Goal: Contribute content: Contribute content

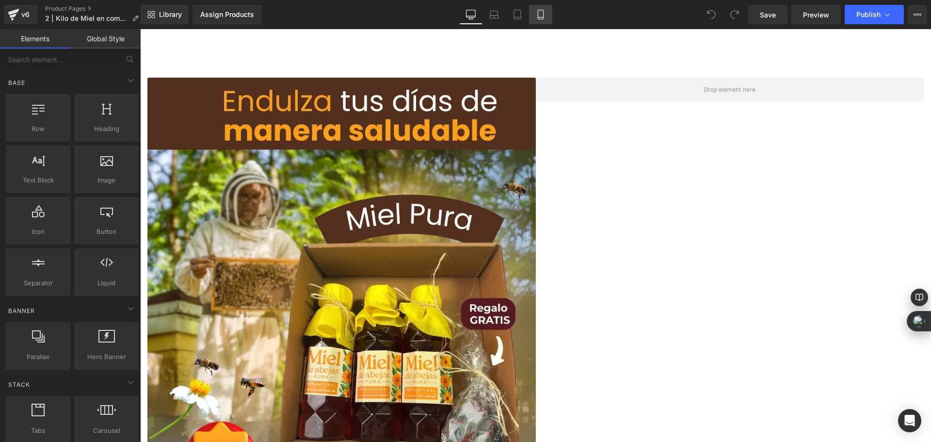
click at [537, 14] on icon at bounding box center [541, 15] width 10 height 10
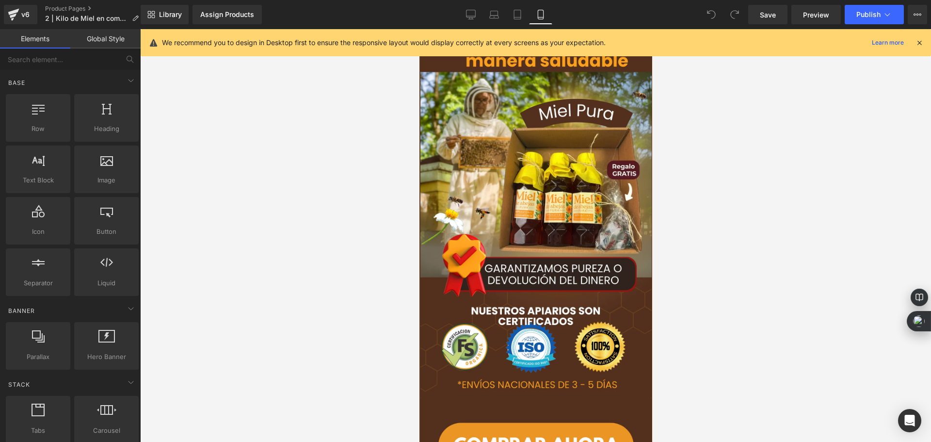
click at [919, 45] on icon at bounding box center [919, 42] width 9 height 9
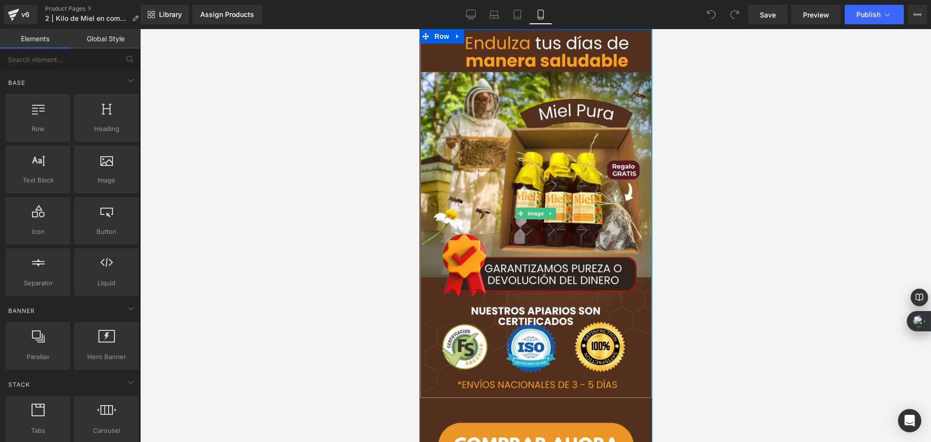
click at [364, 306] on div at bounding box center [535, 235] width 791 height 413
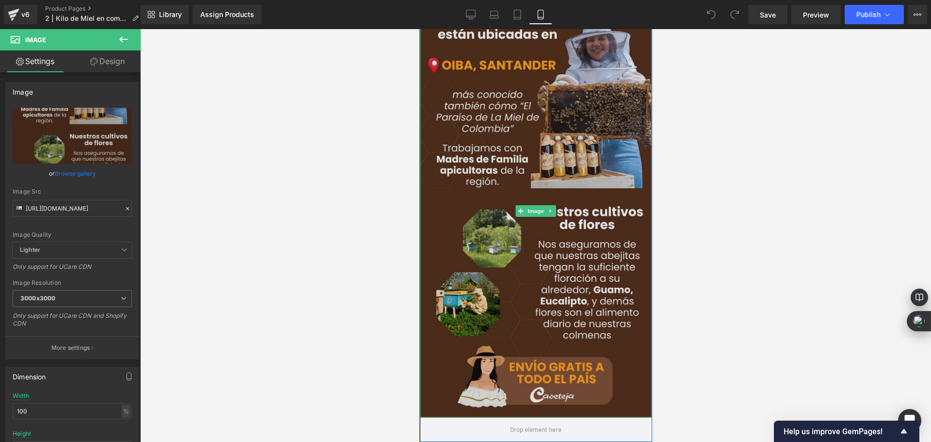
scroll to position [667, 0]
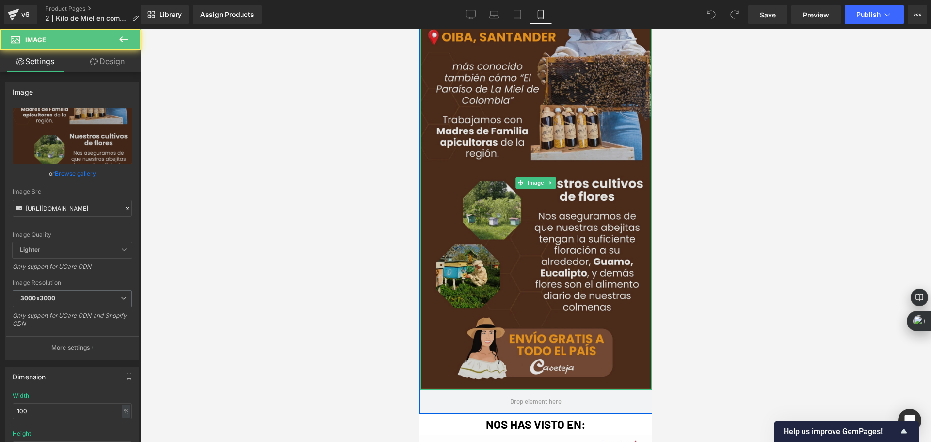
click at [540, 176] on img at bounding box center [535, 183] width 231 height 413
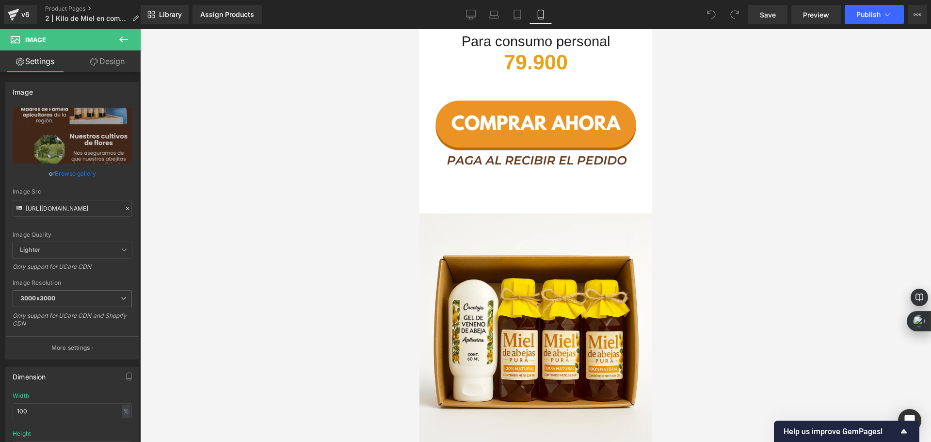
scroll to position [1600, 0]
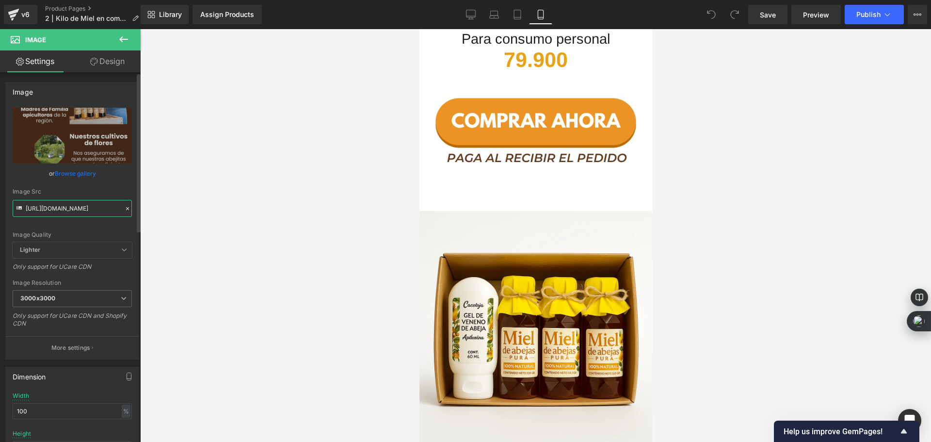
click at [80, 214] on input "[URL][DOMAIN_NAME]" at bounding box center [72, 208] width 119 height 17
paste input "ChatGPT_Image_Oct_5_2025_03_14_29_PM.webp?v=1759695365"
type input "[URL][DOMAIN_NAME]"
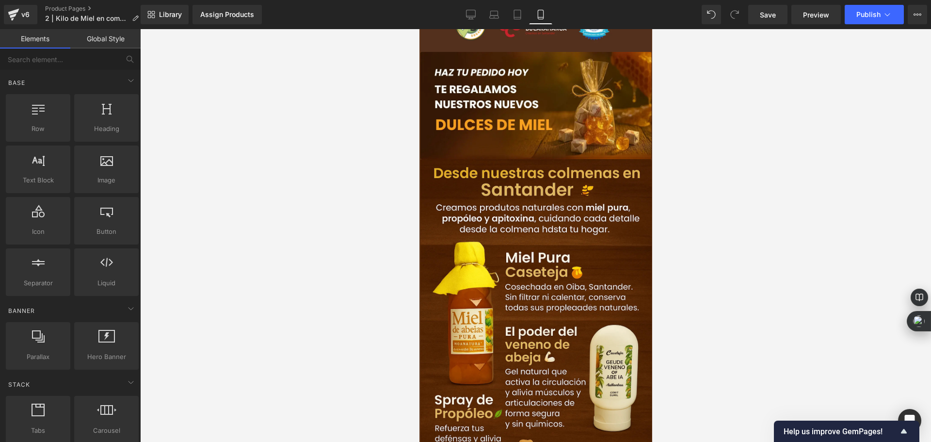
scroll to position [0, 0]
click at [338, 186] on div at bounding box center [535, 235] width 791 height 413
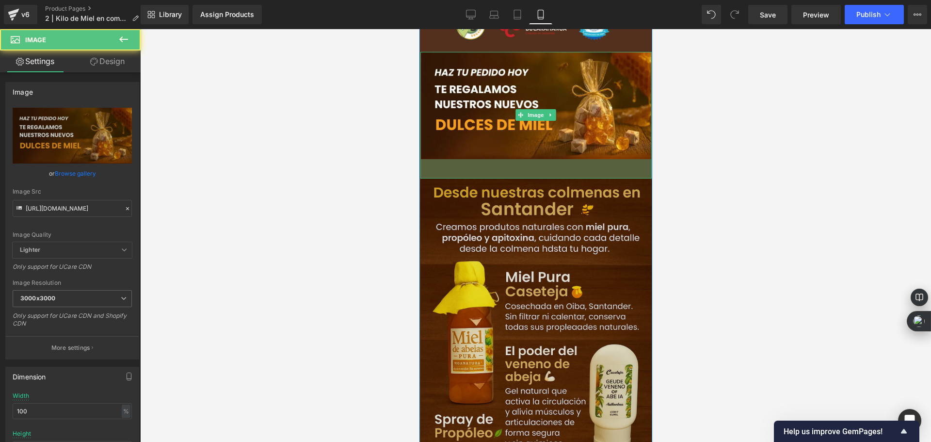
click at [509, 177] on div "40px" at bounding box center [535, 168] width 231 height 19
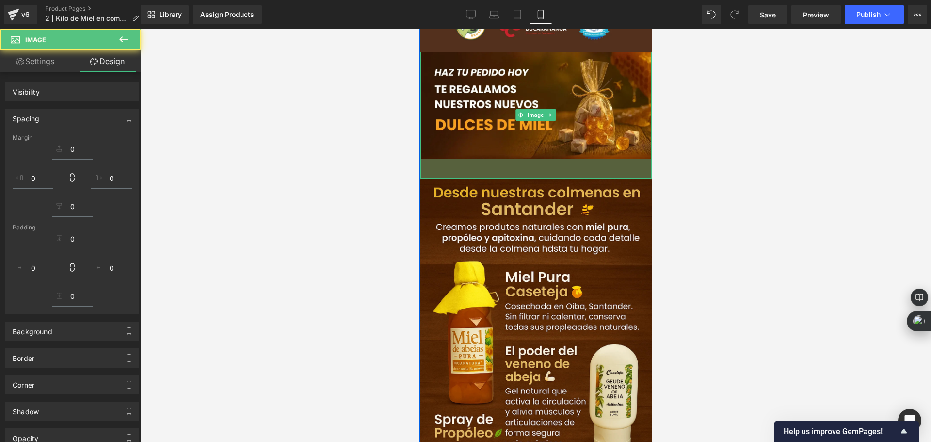
click at [373, 170] on div at bounding box center [535, 235] width 791 height 413
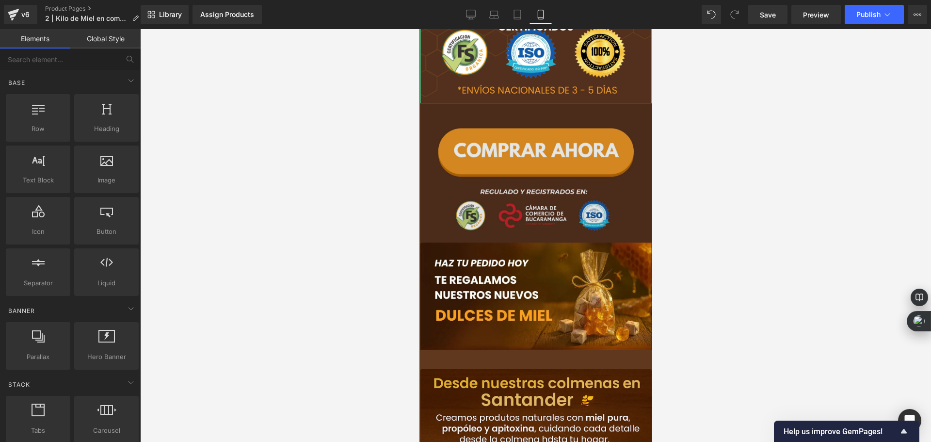
scroll to position [533, 0]
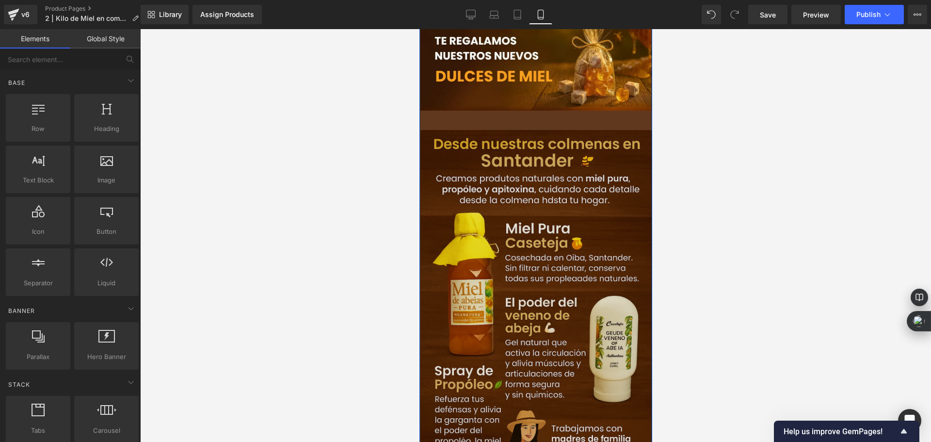
click at [477, 236] on img at bounding box center [535, 304] width 231 height 349
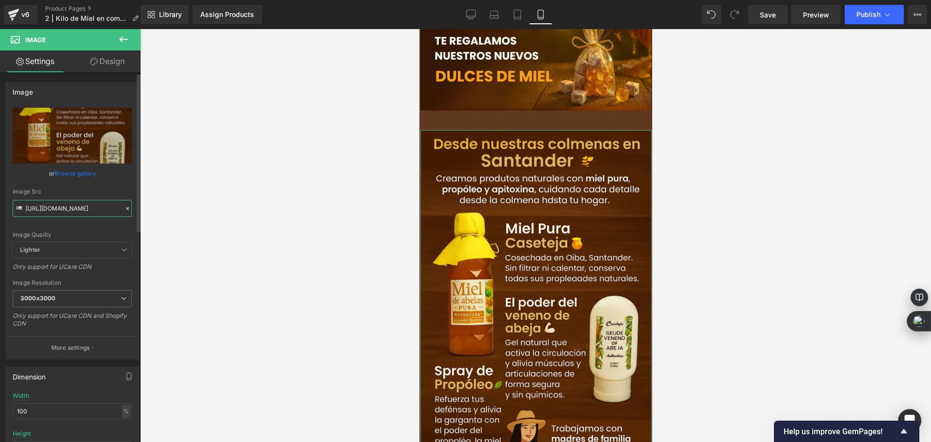
click at [67, 212] on input "[URL][DOMAIN_NAME]" at bounding box center [72, 208] width 119 height 17
paste input "7_32_PM.webp?v=1759695518"
type input "[URL][DOMAIN_NAME]"
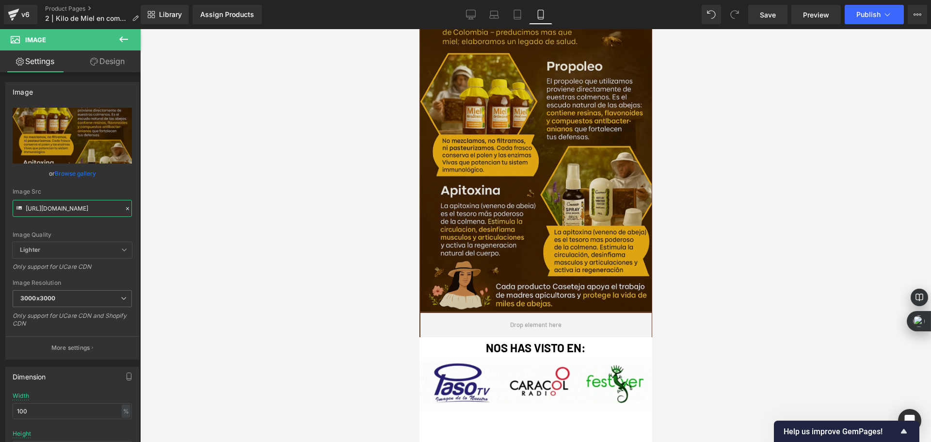
scroll to position [776, 0]
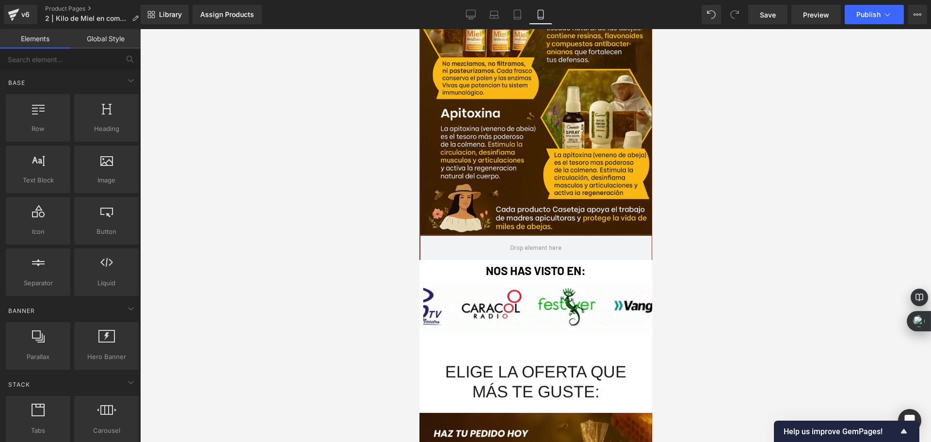
click at [330, 223] on div at bounding box center [535, 235] width 791 height 413
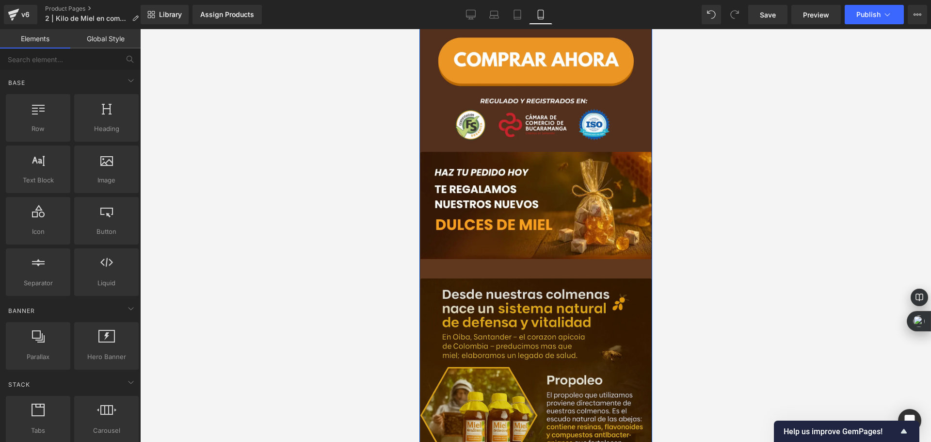
scroll to position [0, 0]
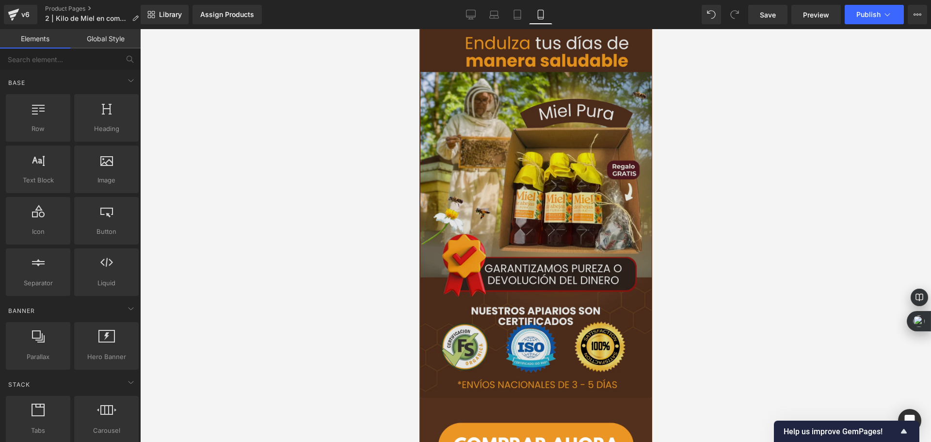
click at [607, 124] on img at bounding box center [535, 213] width 231 height 369
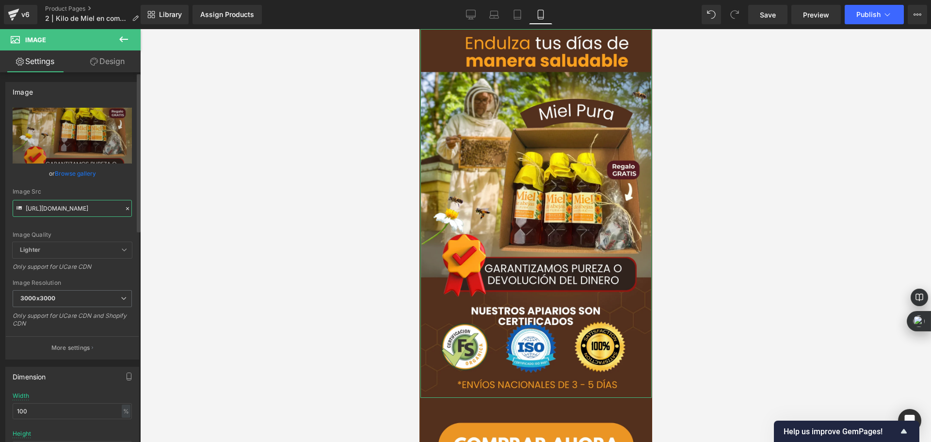
click at [75, 210] on input "[URL][DOMAIN_NAME]" at bounding box center [72, 208] width 119 height 17
paste input "9.webp?v=175969574"
type input "[URL][DOMAIN_NAME]"
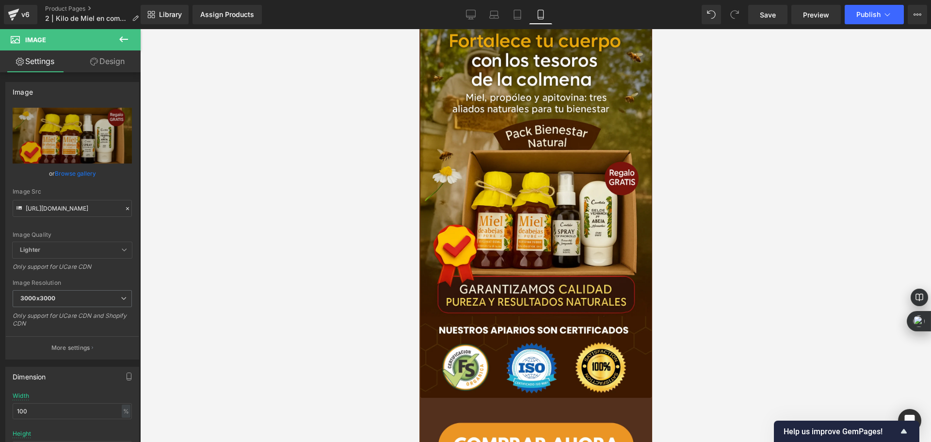
click at [381, 256] on div at bounding box center [535, 235] width 791 height 413
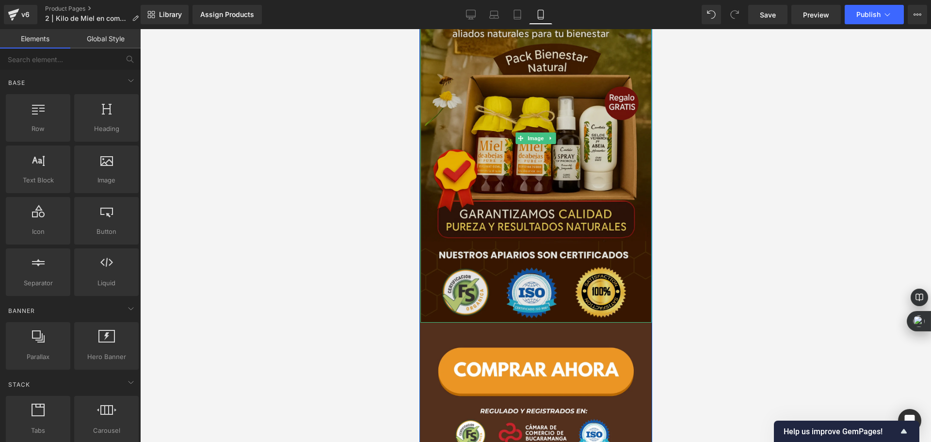
scroll to position [97, 0]
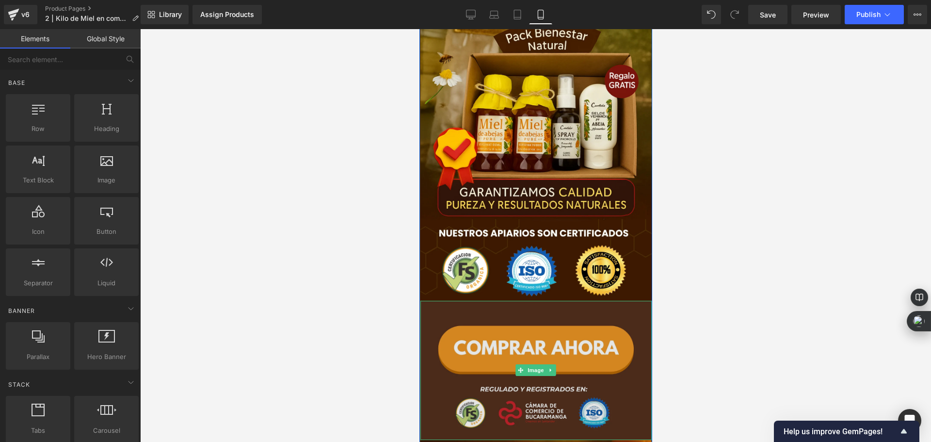
click at [425, 319] on img at bounding box center [535, 370] width 231 height 139
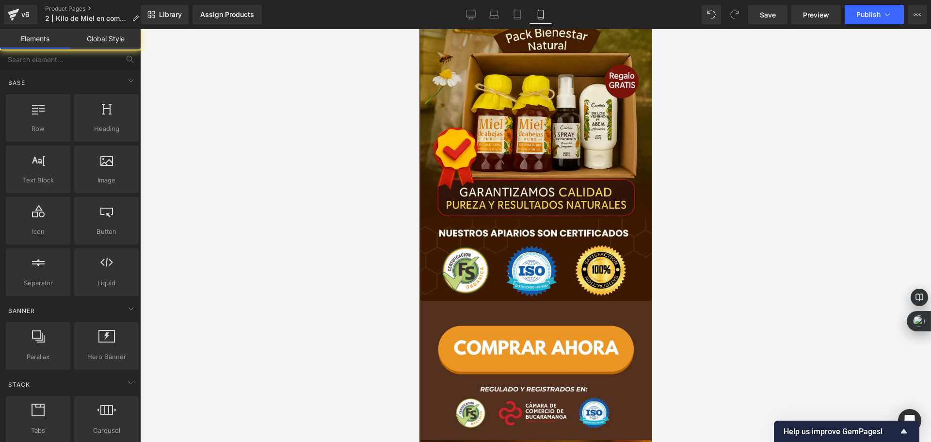
click at [310, 277] on div at bounding box center [535, 235] width 791 height 413
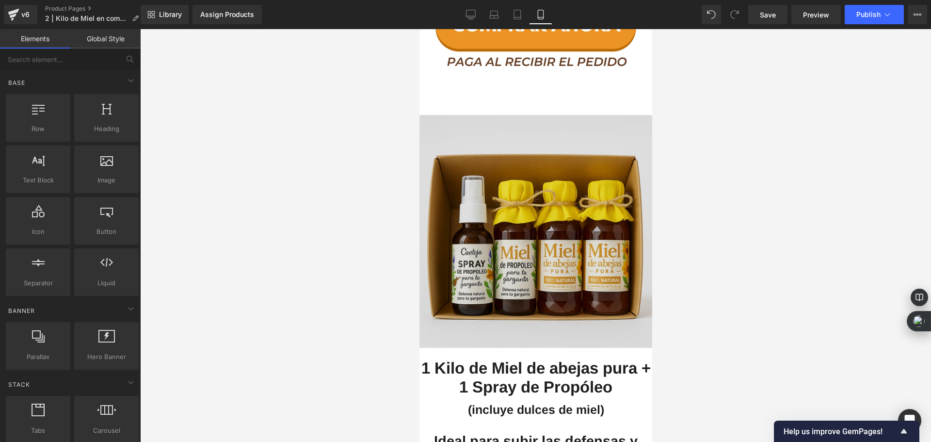
scroll to position [2182, 0]
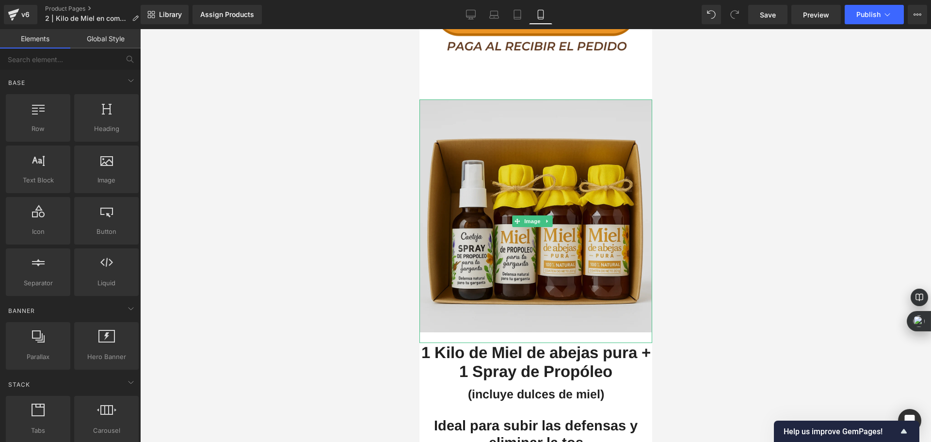
click at [518, 146] on img at bounding box center [535, 220] width 233 height 243
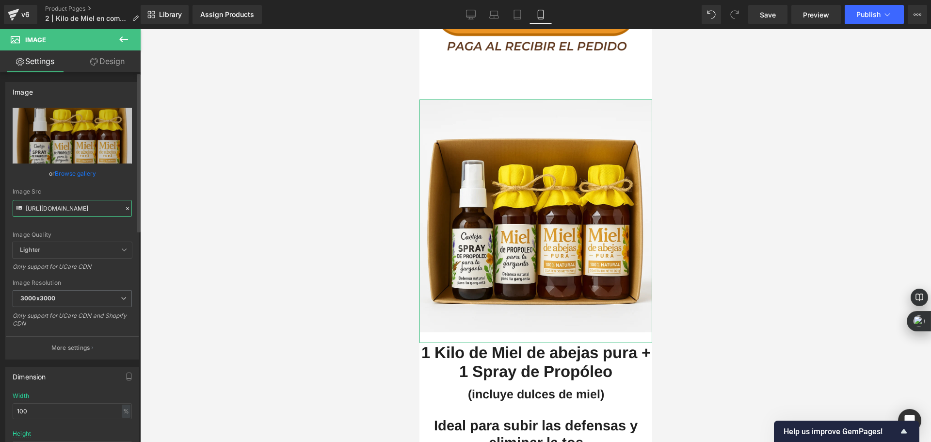
click at [64, 213] on input "[URL][DOMAIN_NAME]" at bounding box center [72, 208] width 119 height 17
paste input "Oct_5_2025_03_26_44_PM.webp?v=1759696056"
type input "[URL][DOMAIN_NAME]"
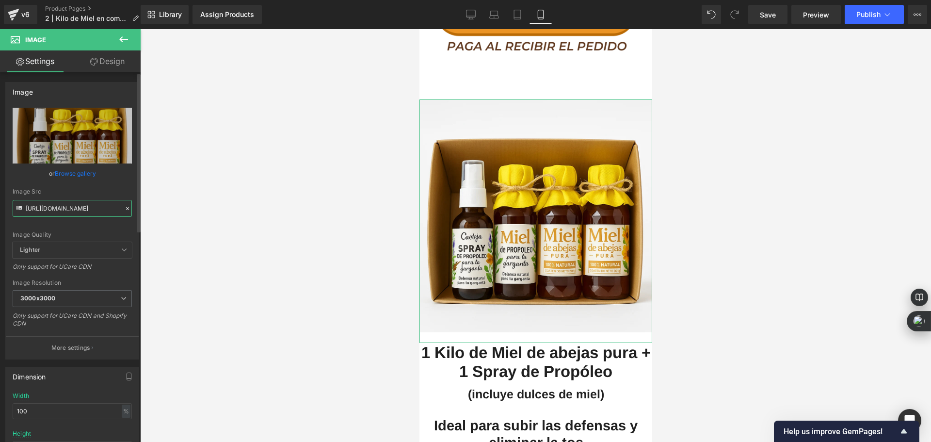
scroll to position [0, 244]
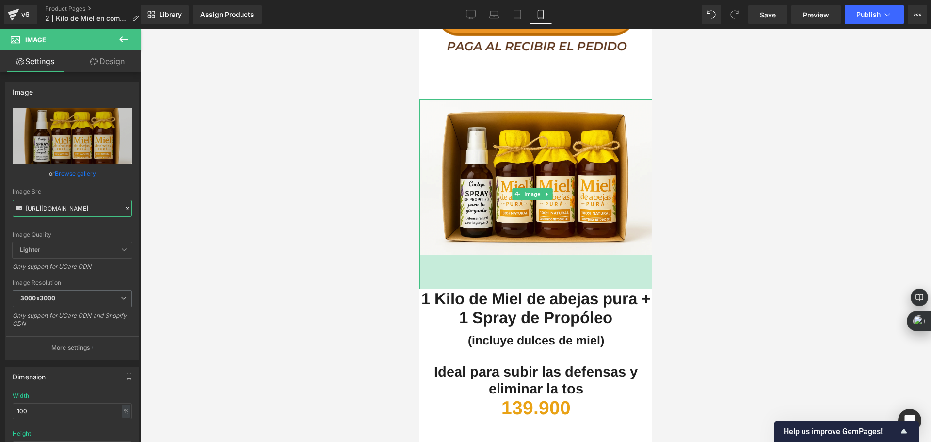
drag, startPoint x: 536, startPoint y: 232, endPoint x: 805, endPoint y: 250, distance: 269.2
click at [538, 256] on div "Image Image Image 40px Image Row NOS HAS VISTO EN: Text Block Image ELIGE LA OF…" at bounding box center [535, 209] width 233 height 4725
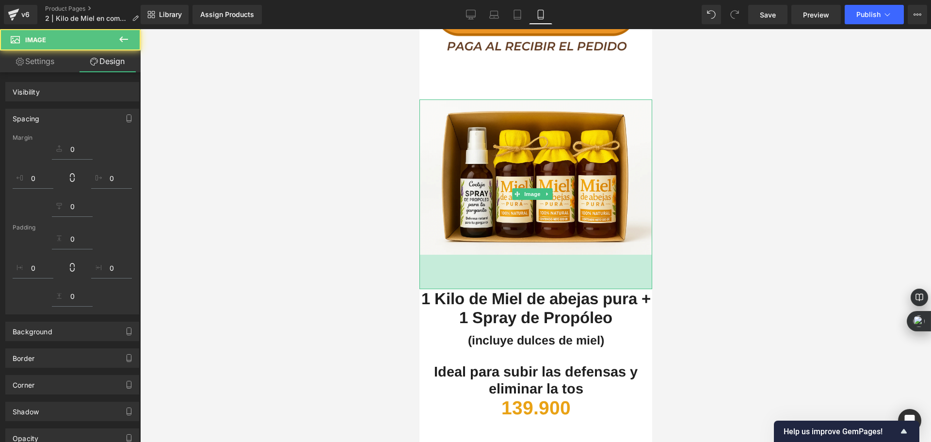
click at [386, 220] on div at bounding box center [535, 235] width 791 height 413
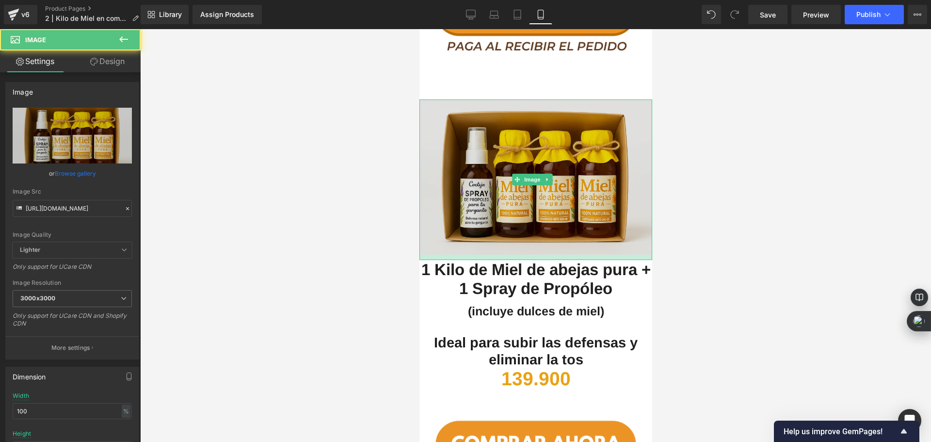
drag, startPoint x: 537, startPoint y: 257, endPoint x: 547, endPoint y: 222, distance: 37.0
click at [547, 224] on div "Image" at bounding box center [535, 179] width 233 height 161
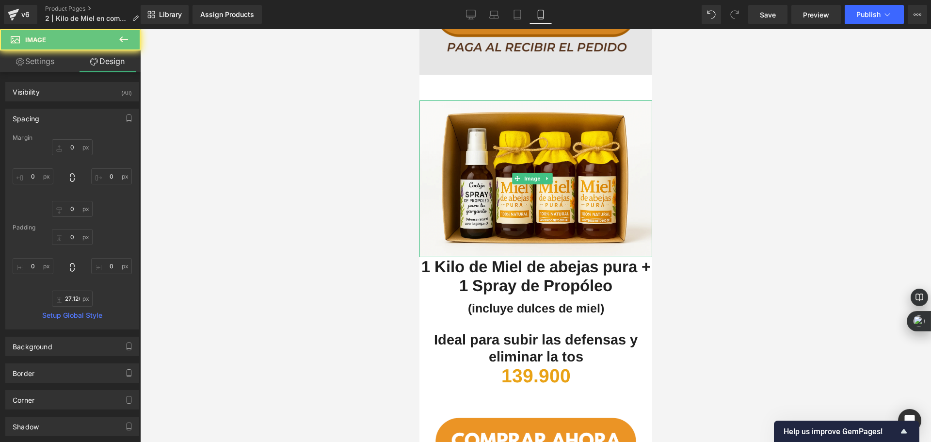
scroll to position [2085, 0]
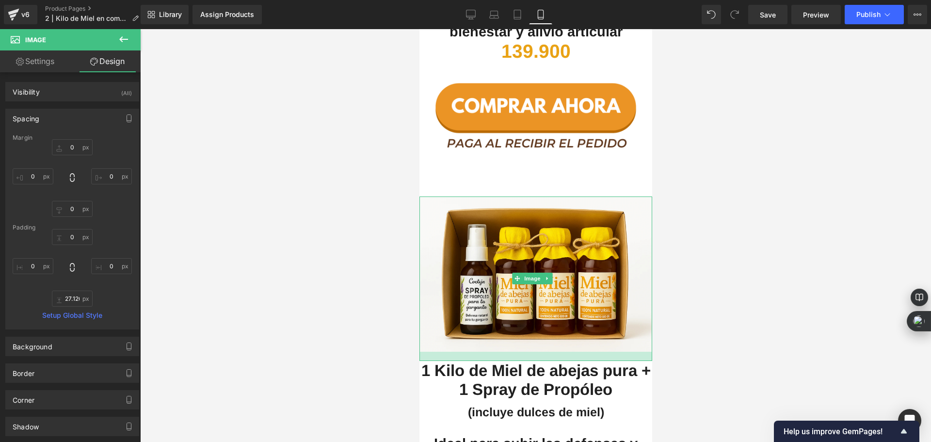
drag, startPoint x: 530, startPoint y: 320, endPoint x: 534, endPoint y: 328, distance: 9.1
click at [534, 352] on div at bounding box center [535, 356] width 233 height 9
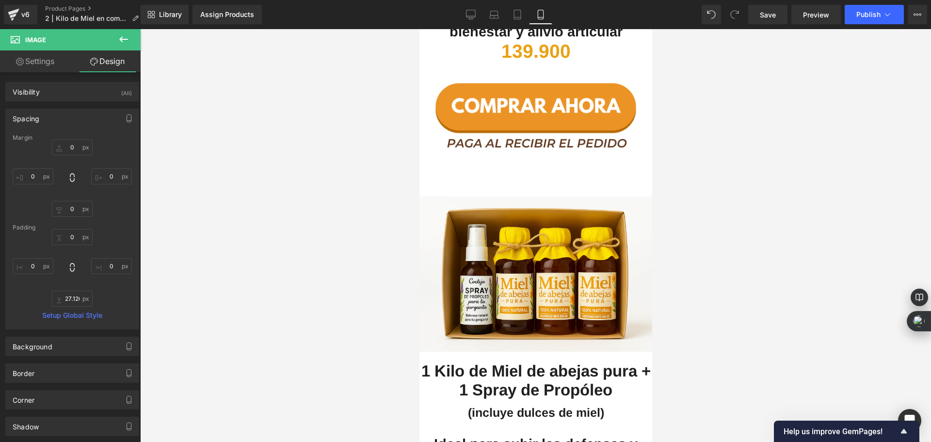
click at [371, 218] on div at bounding box center [535, 235] width 791 height 413
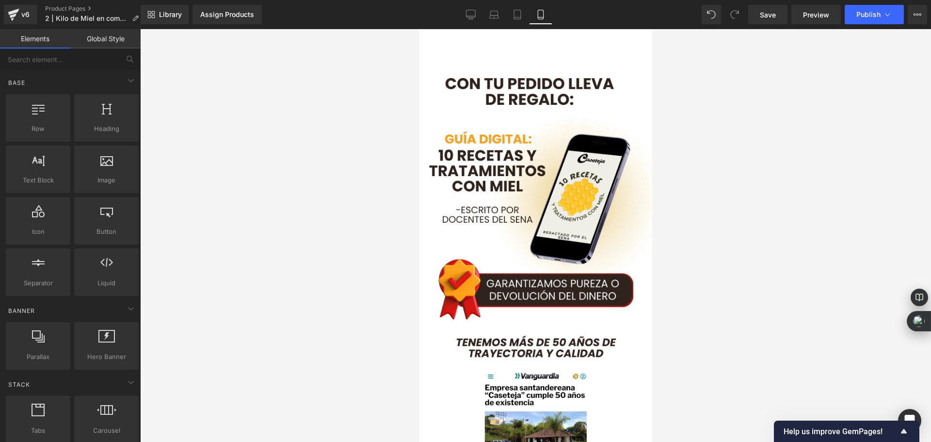
scroll to position [2861, 0]
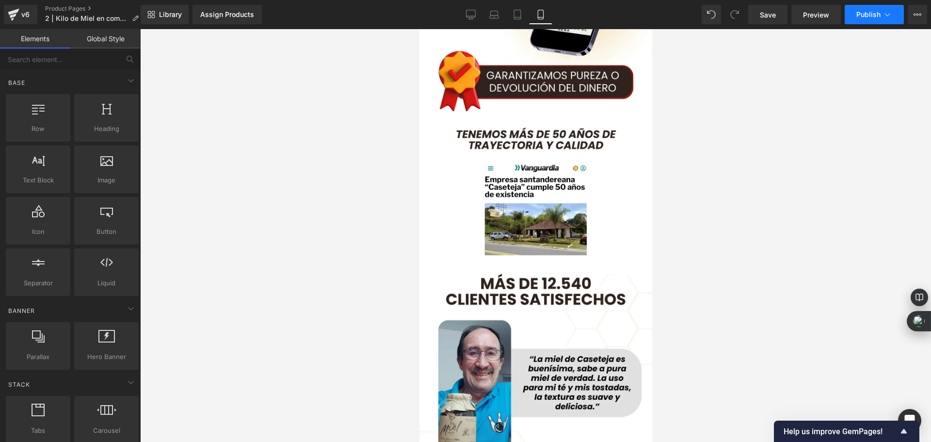
click at [853, 14] on button "Publish" at bounding box center [874, 14] width 59 height 19
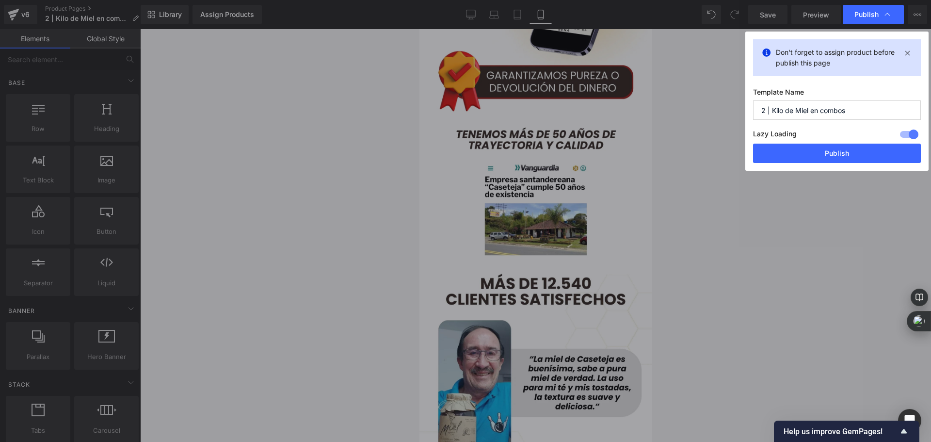
drag, startPoint x: 827, startPoint y: 153, endPoint x: 820, endPoint y: 156, distance: 7.7
click at [827, 153] on button "Publish" at bounding box center [837, 153] width 168 height 19
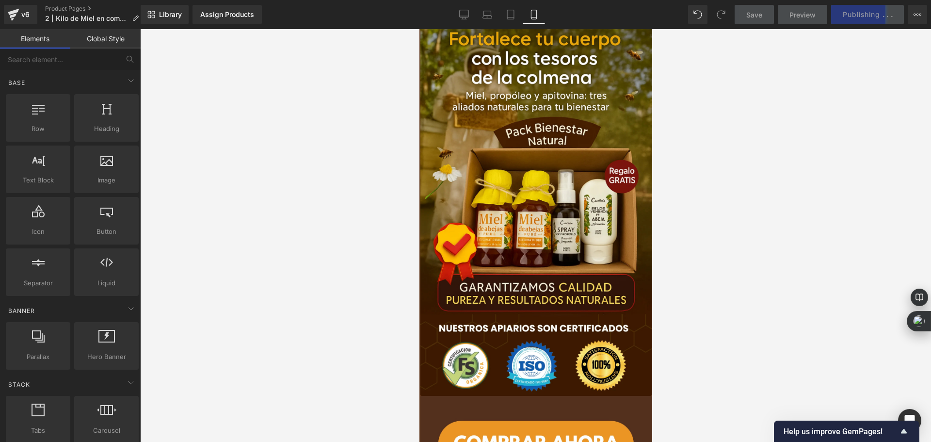
scroll to position [0, 0]
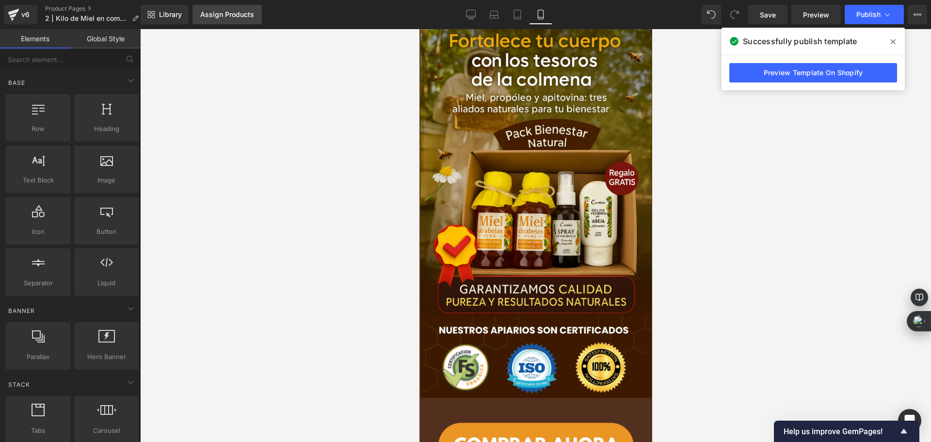
click at [238, 19] on link "Assign Products" at bounding box center [227, 14] width 69 height 19
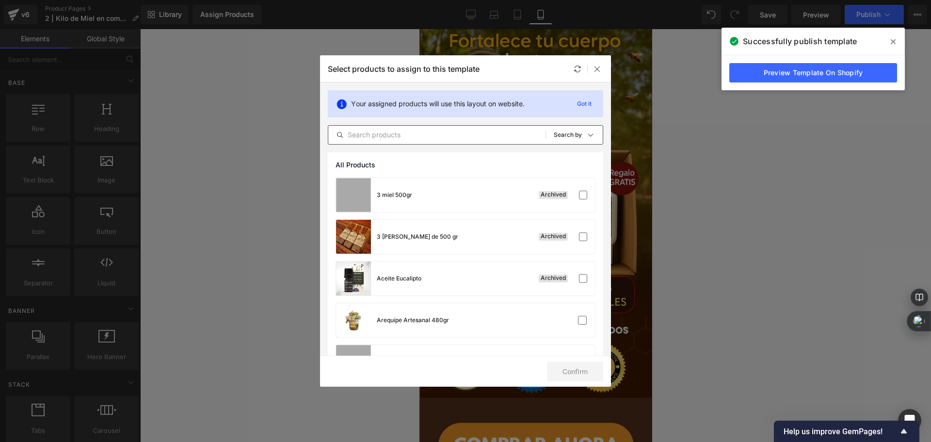
click at [467, 141] on div "All Products Shopify Collections Product Templates Shopify Collections Sort: Se…" at bounding box center [465, 134] width 275 height 19
click at [467, 138] on input "text" at bounding box center [436, 135] width 217 height 12
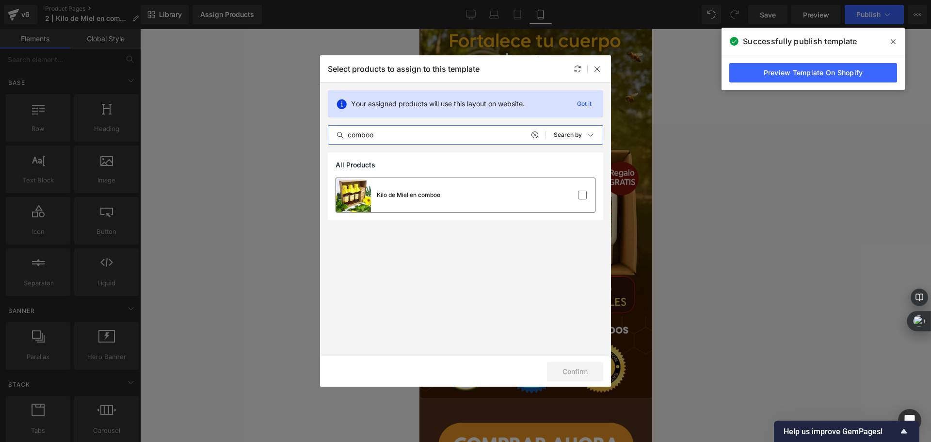
type input "comboo"
click at [515, 196] on div "Kilo de Miel en comboo" at bounding box center [465, 195] width 259 height 34
click at [592, 369] on button "Confirm" at bounding box center [575, 371] width 56 height 19
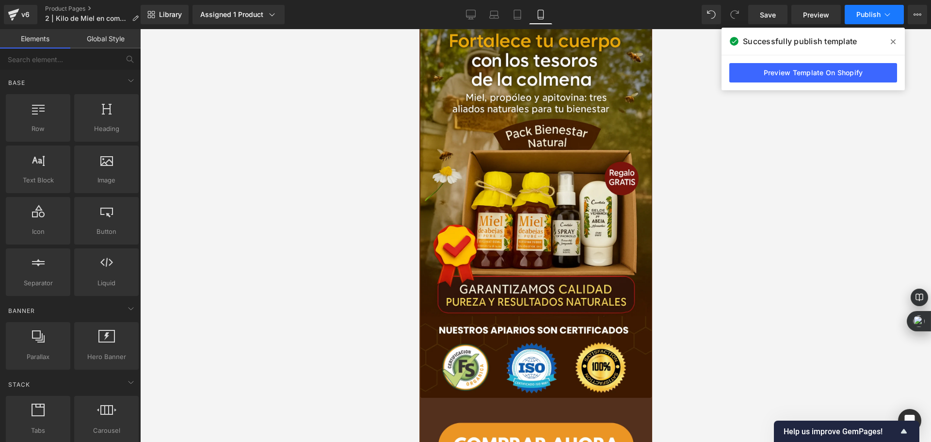
click at [867, 12] on span "Publish" at bounding box center [868, 15] width 24 height 8
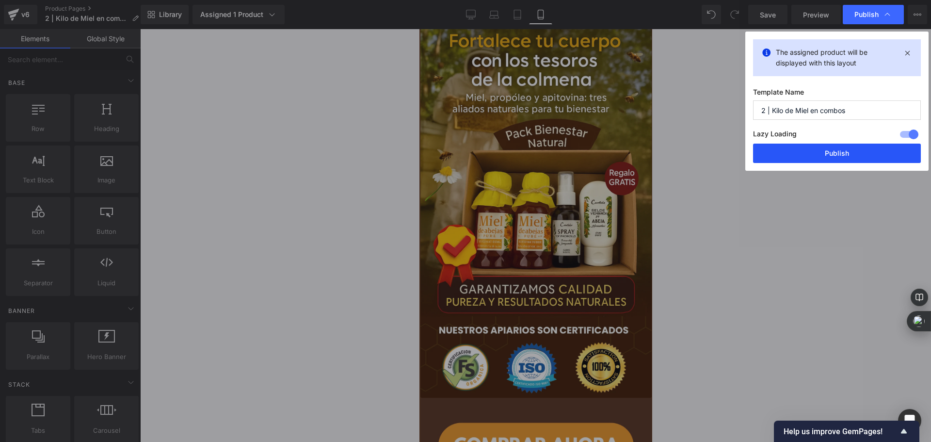
click at [830, 160] on button "Publish" at bounding box center [837, 153] width 168 height 19
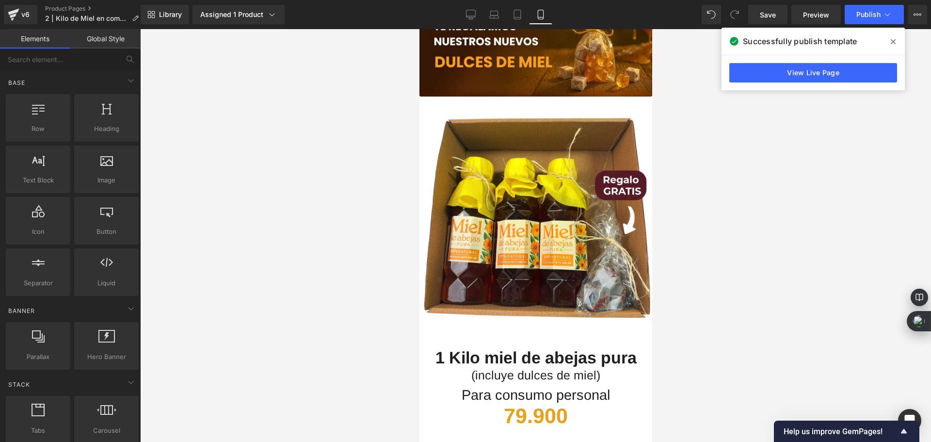
scroll to position [1198, 0]
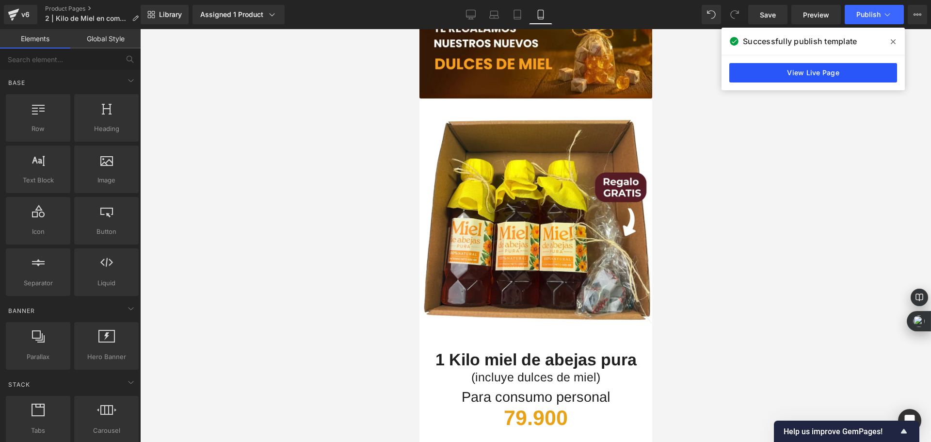
click at [802, 79] on link "View Live Page" at bounding box center [813, 72] width 168 height 19
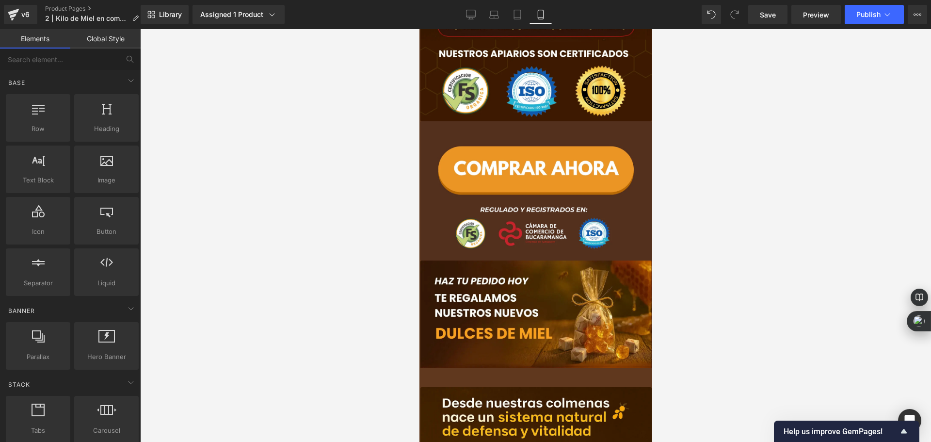
scroll to position [0, 0]
